Goal: Transaction & Acquisition: Purchase product/service

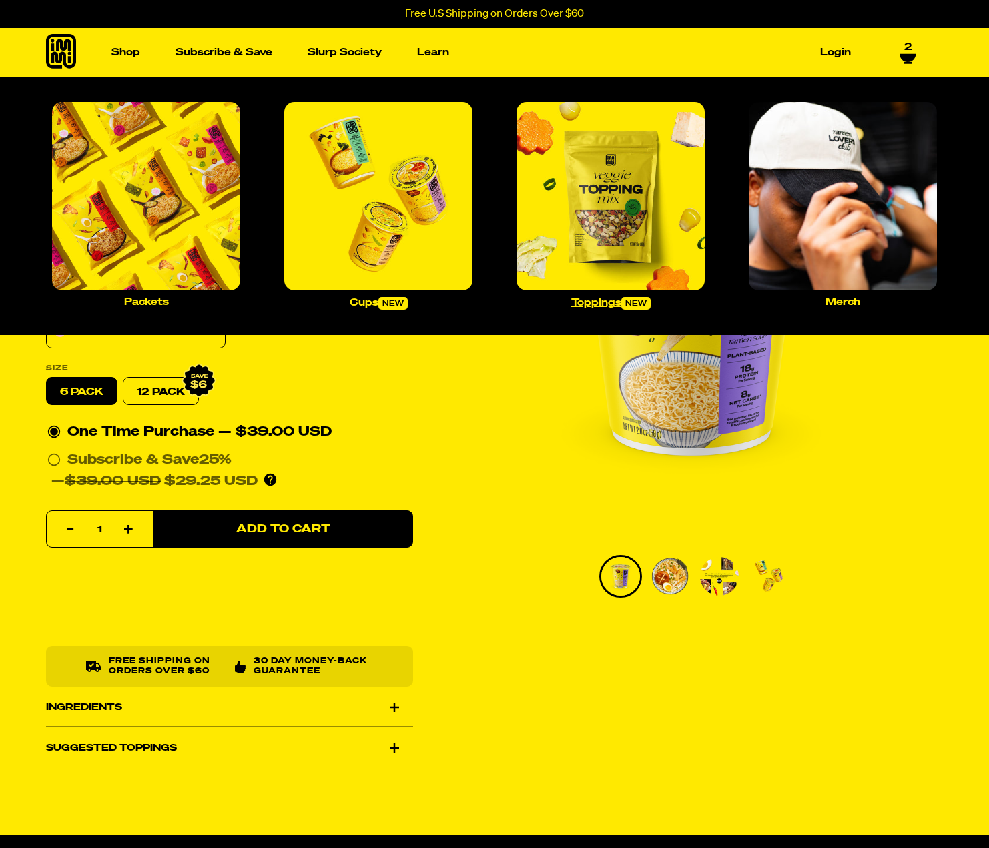
click at [568, 194] on img "Main navigation" at bounding box center [610, 196] width 188 height 188
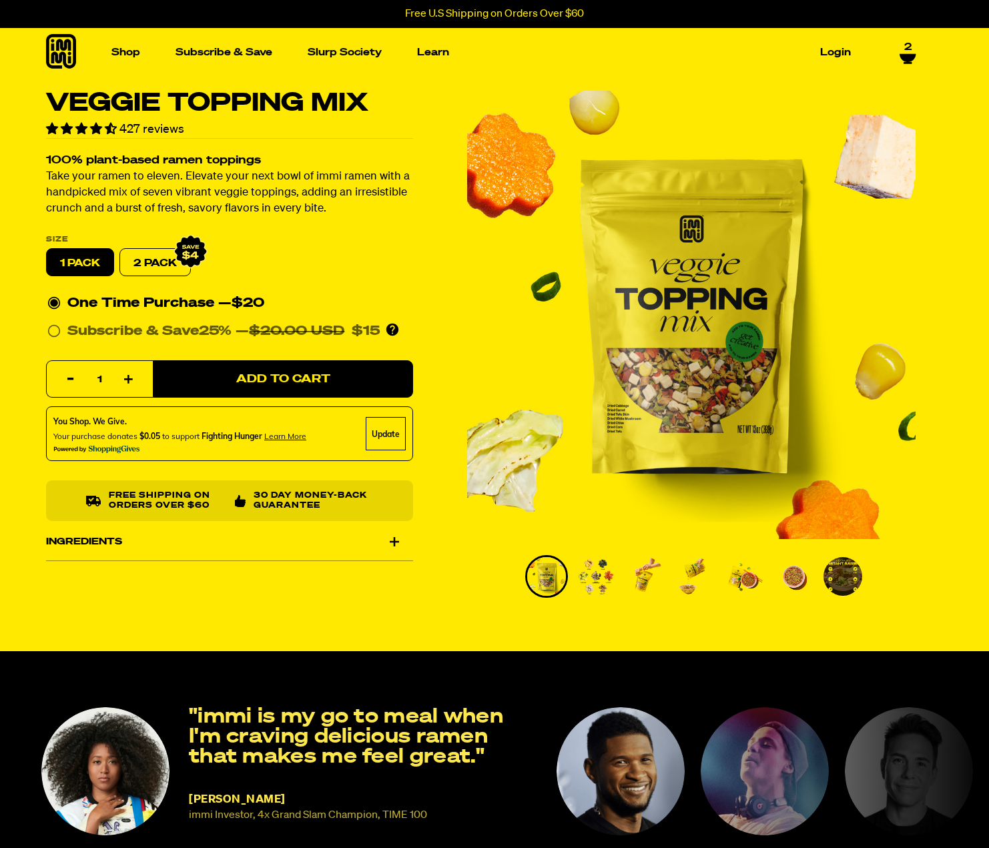
click at [74, 49] on icon at bounding box center [61, 51] width 30 height 35
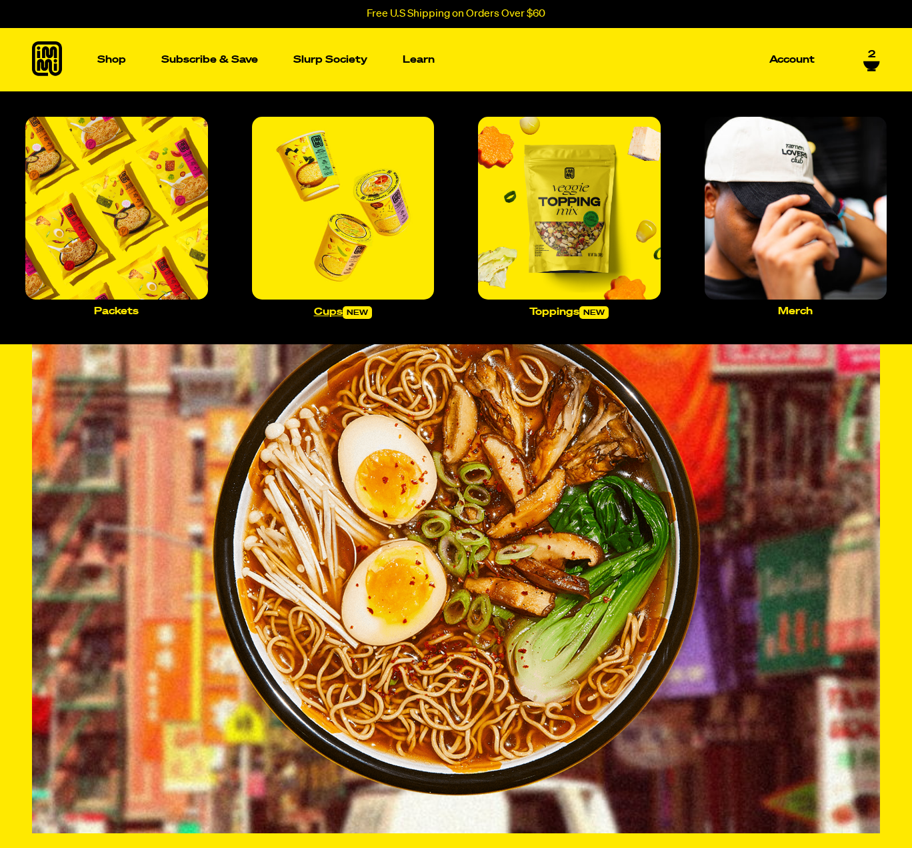
click at [358, 231] on img "Main navigation" at bounding box center [343, 208] width 183 height 183
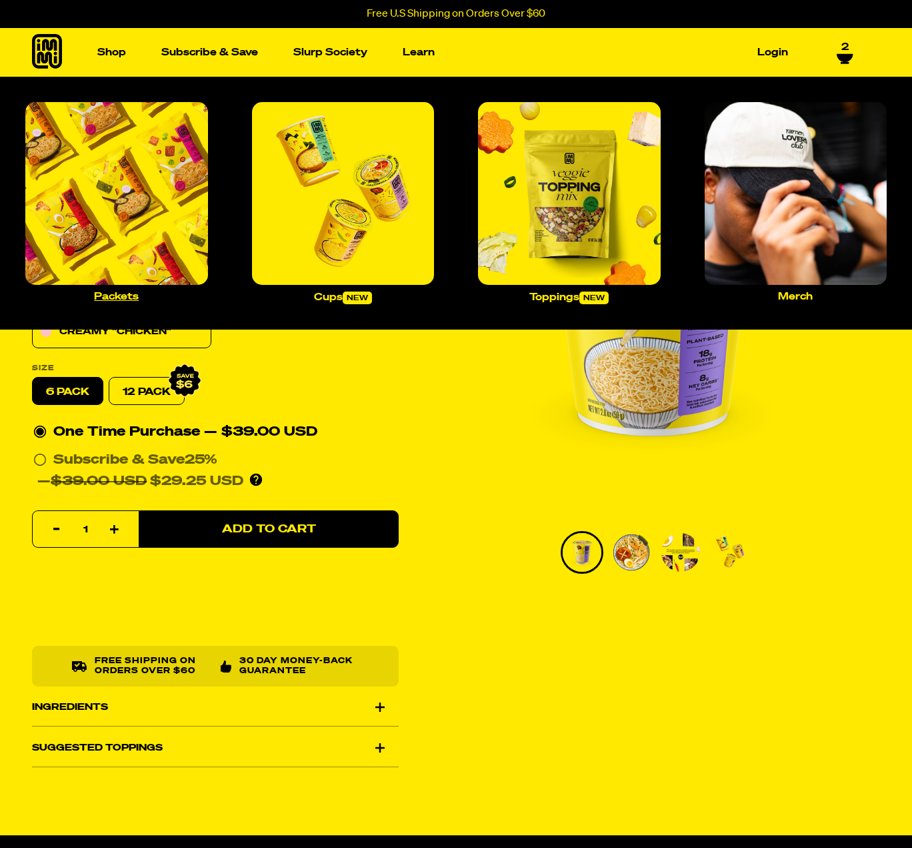
click at [145, 157] on img "Main navigation" at bounding box center [116, 193] width 183 height 183
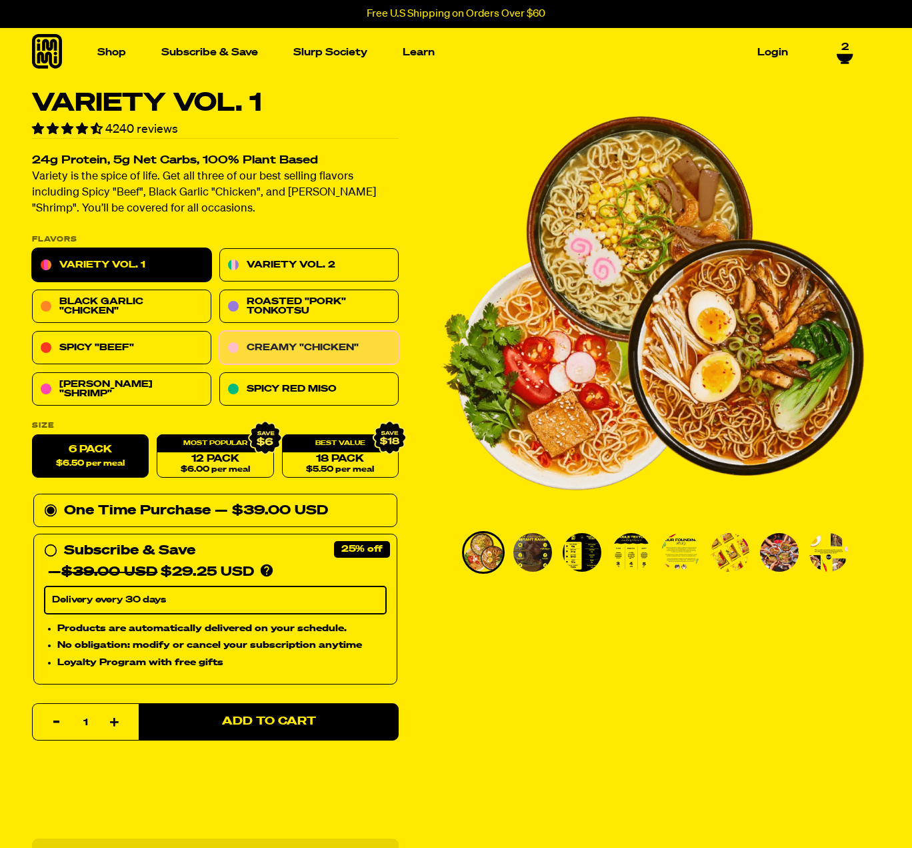
drag, startPoint x: 271, startPoint y: 342, endPoint x: 259, endPoint y: 344, distance: 11.5
click at [270, 342] on link "Creamy "Chicken"" at bounding box center [308, 348] width 179 height 33
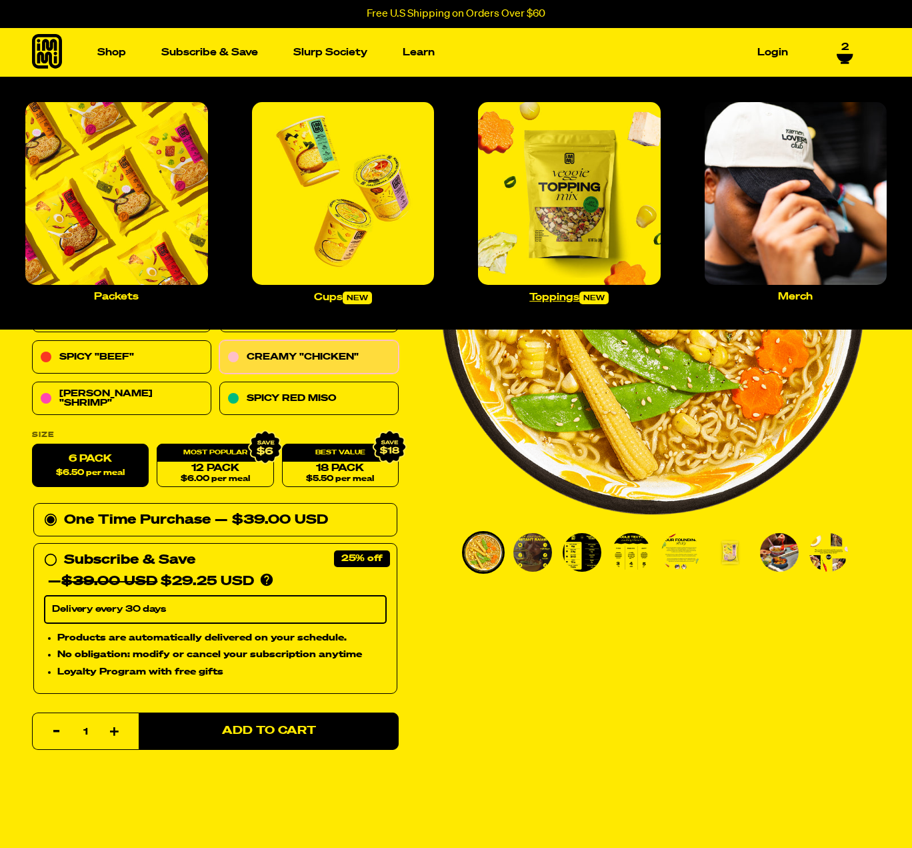
click at [661, 220] on img "Main navigation" at bounding box center [569, 193] width 183 height 183
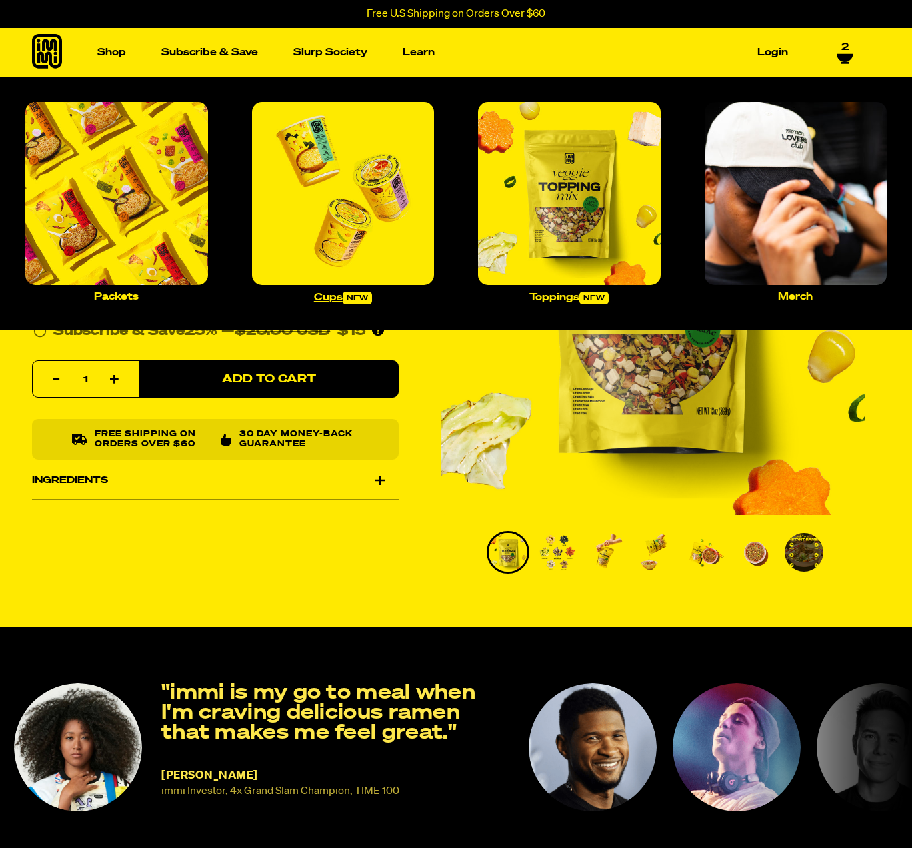
click at [407, 234] on img "Main navigation" at bounding box center [343, 193] width 183 height 183
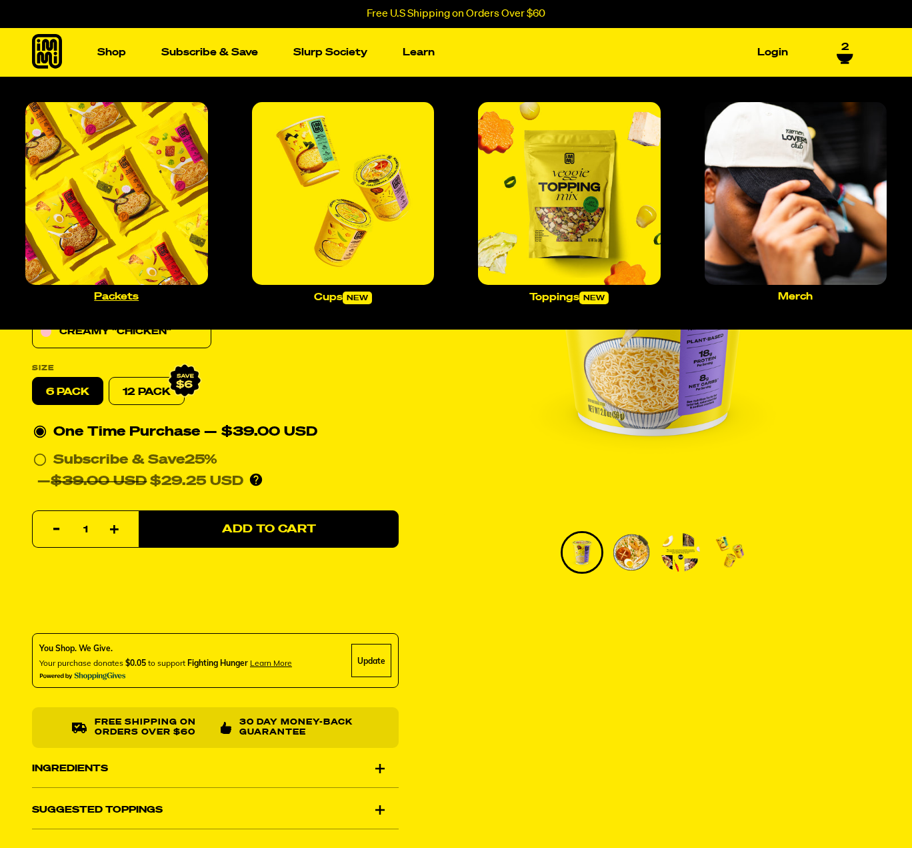
click at [148, 170] on img "Main navigation" at bounding box center [116, 193] width 183 height 183
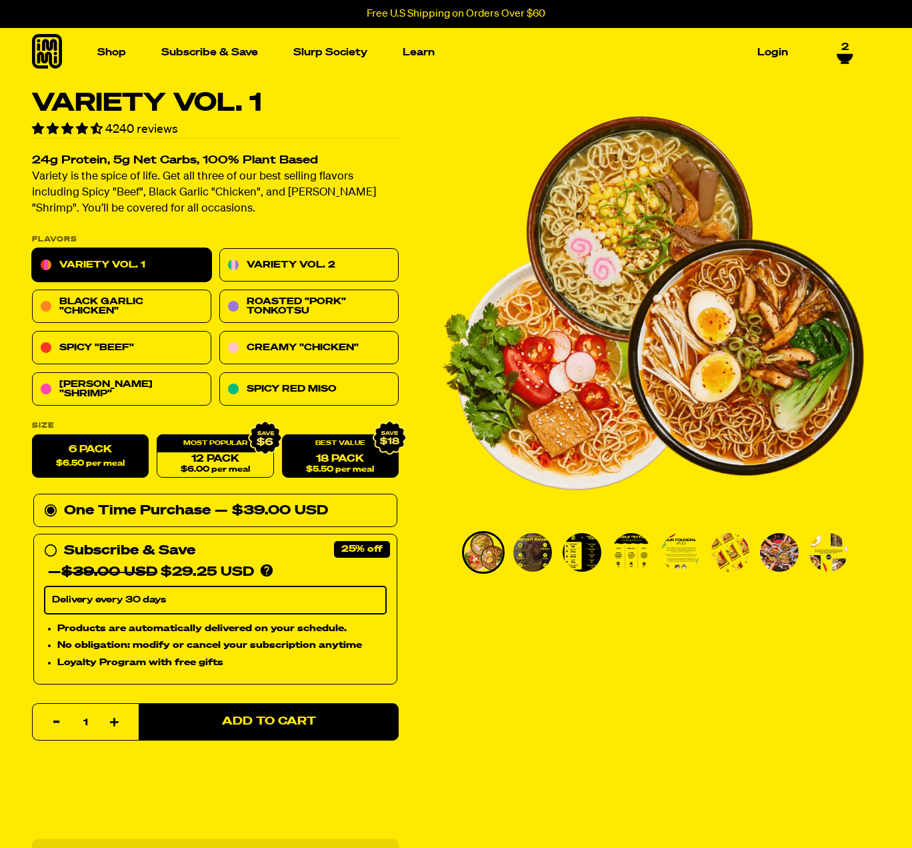
click at [296, 471] on link "18 Pack $5.50 per meal" at bounding box center [340, 456] width 117 height 43
radio input "false"
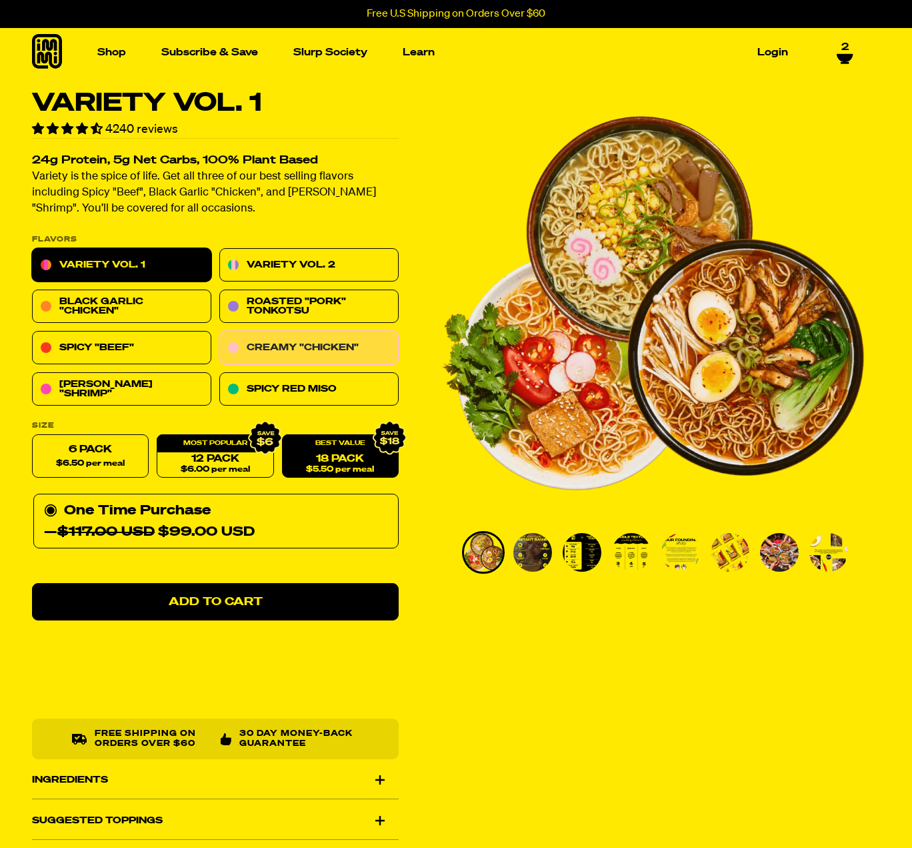
click at [258, 337] on link "Creamy "Chicken"" at bounding box center [308, 348] width 179 height 33
